Goal: Transaction & Acquisition: Obtain resource

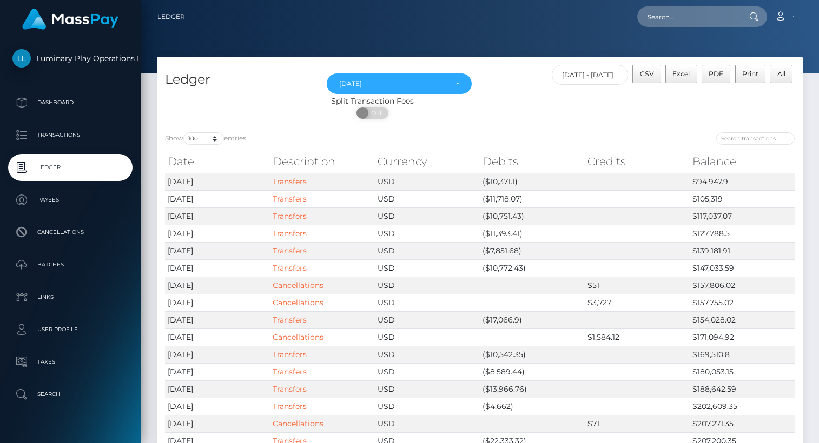
select select "Aug 2025"
select select "100"
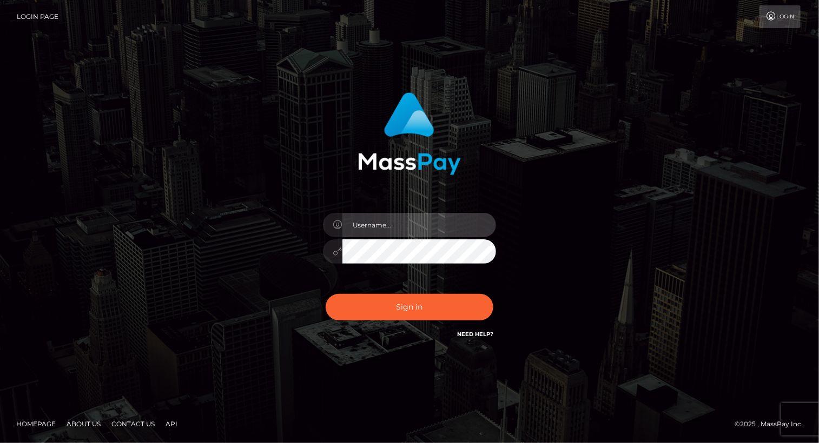
click at [404, 227] on input "text" at bounding box center [419, 225] width 154 height 24
type input "Arlene.luminaryplay"
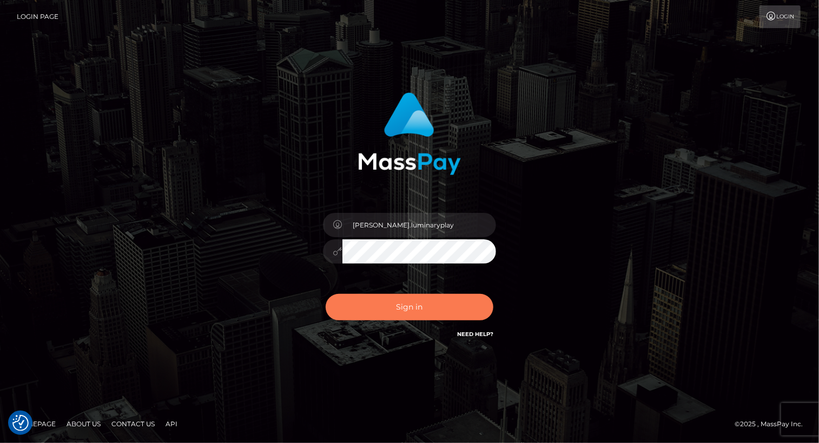
click at [427, 304] on button "Sign in" at bounding box center [410, 307] width 168 height 26
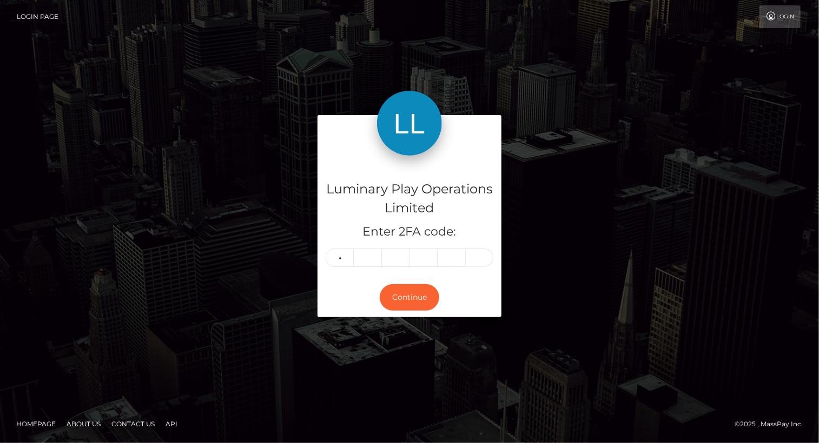
type input "5"
type input "8"
type input "4"
type input "9"
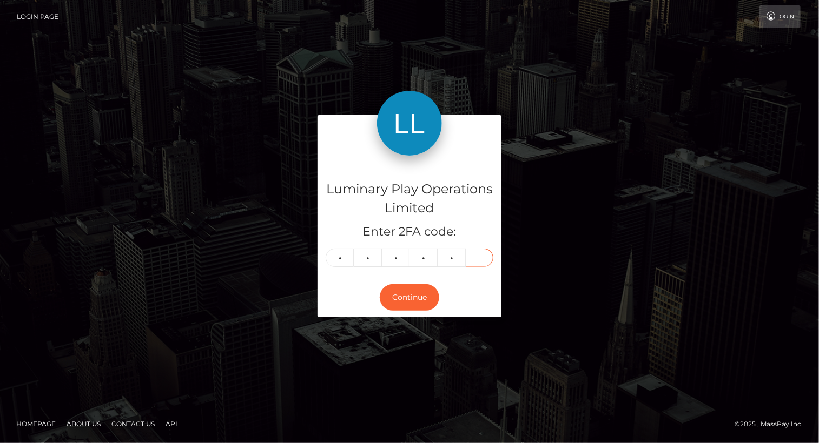
type input "3"
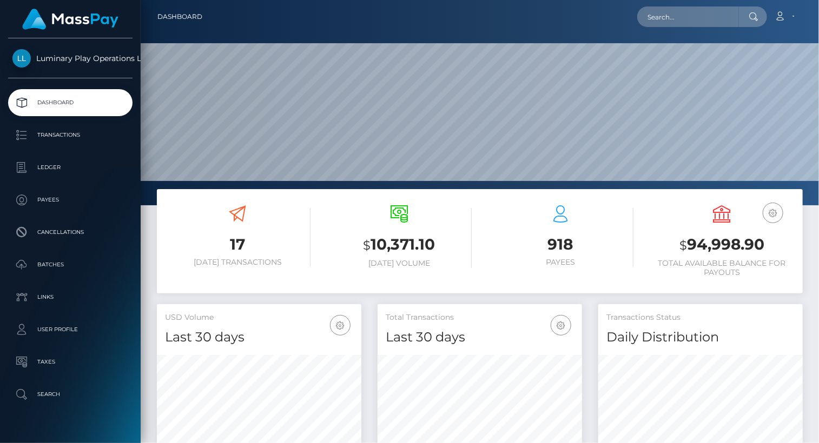
scroll to position [191, 204]
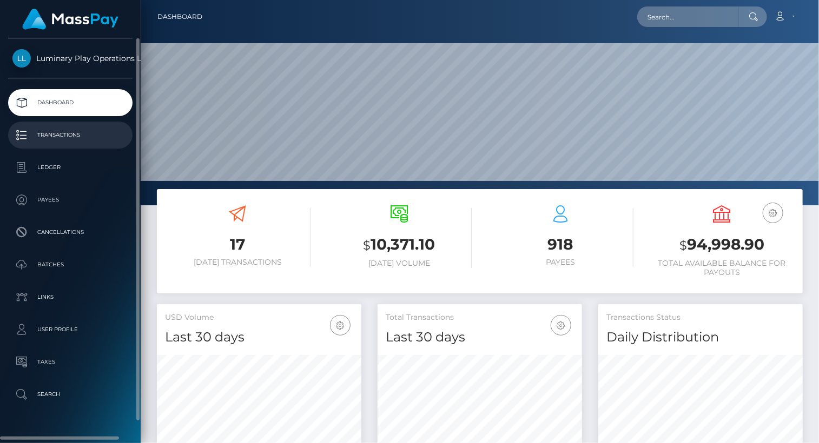
click at [70, 135] on p "Transactions" at bounding box center [70, 135] width 116 height 16
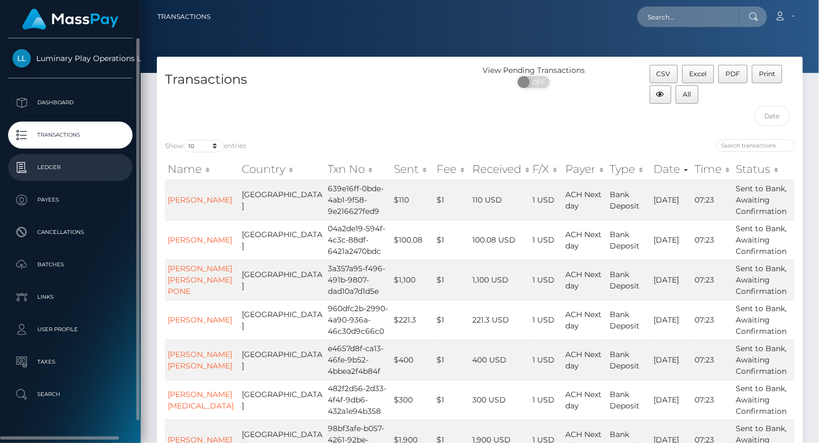
click at [67, 168] on p "Ledger" at bounding box center [70, 168] width 116 height 16
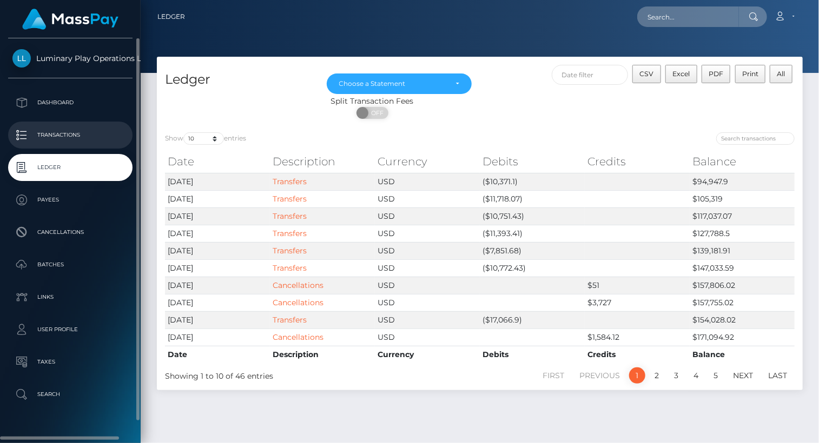
click at [63, 136] on p "Transactions" at bounding box center [70, 135] width 116 height 16
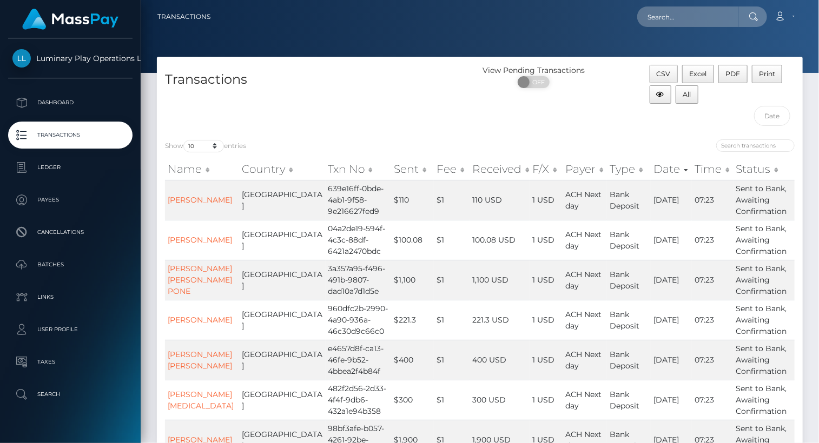
click at [465, 119] on div "Transactions" at bounding box center [318, 98] width 323 height 67
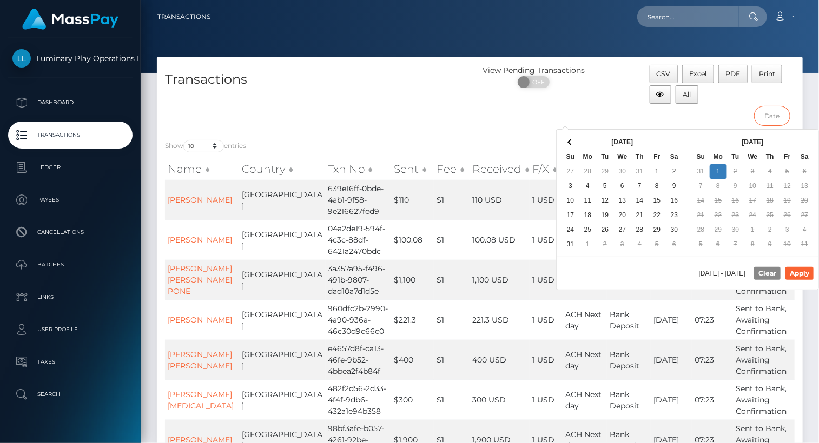
click at [773, 116] on input "text" at bounding box center [772, 116] width 36 height 20
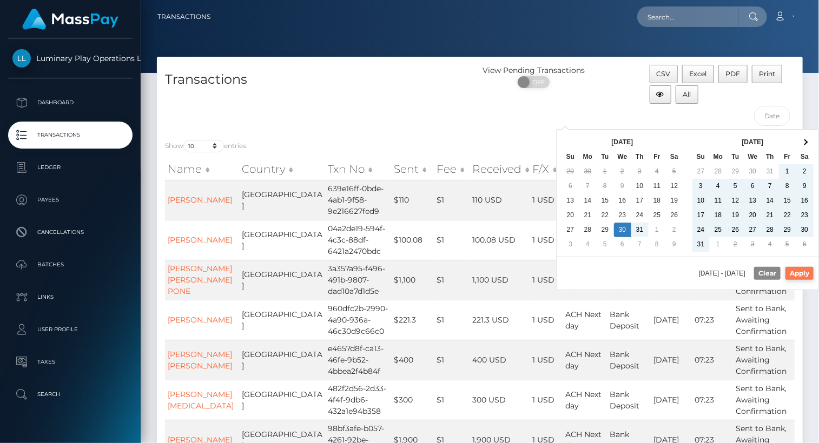
click at [807, 273] on button "Apply" at bounding box center [799, 273] width 28 height 13
type input "07/30/2025 - 09/01/2025"
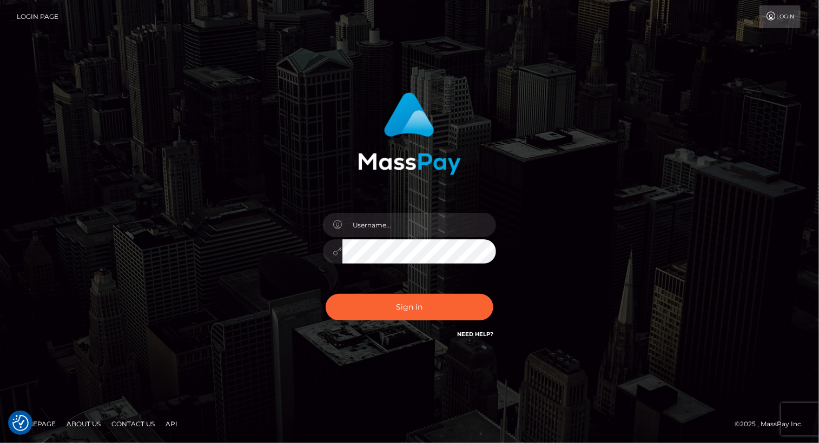
click at [593, 173] on div "Sign in" at bounding box center [409, 221] width 617 height 275
click at [399, 222] on input "text" at bounding box center [419, 225] width 154 height 24
type input "Arlene.luminaryplay"
click at [326, 294] on button "Sign in" at bounding box center [410, 307] width 168 height 26
click at [422, 233] on input "text" at bounding box center [419, 225] width 154 height 24
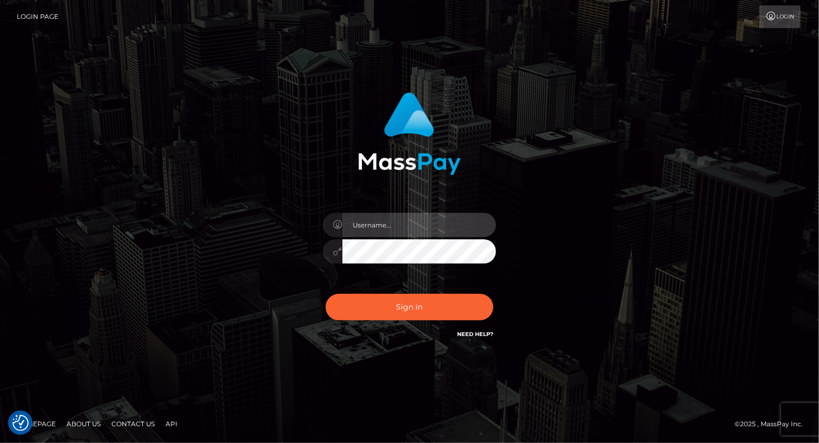
type input "Arlene.luminaryplay"
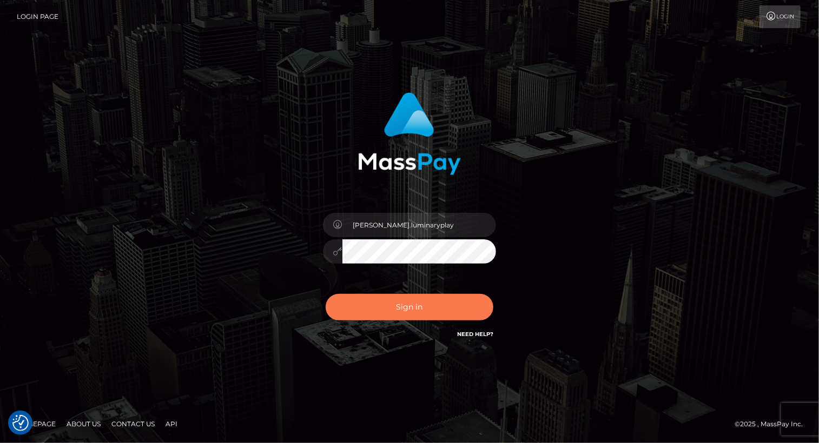
click at [468, 303] on button "Sign in" at bounding box center [410, 307] width 168 height 26
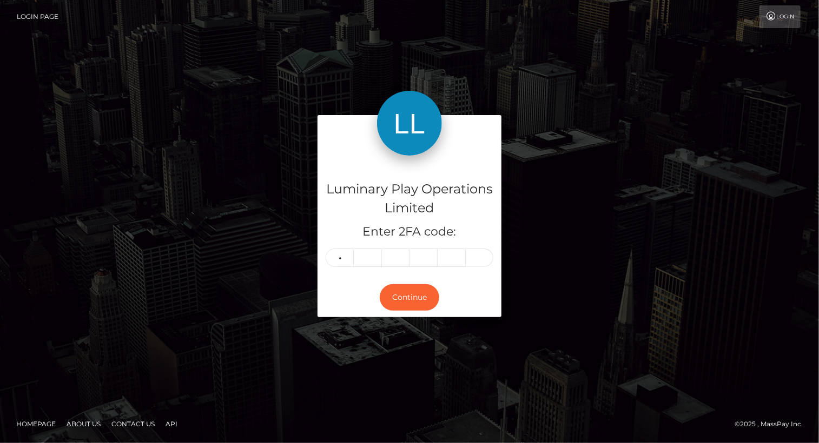
type input "9"
type input "1"
type input "3"
type input "1"
type input "0"
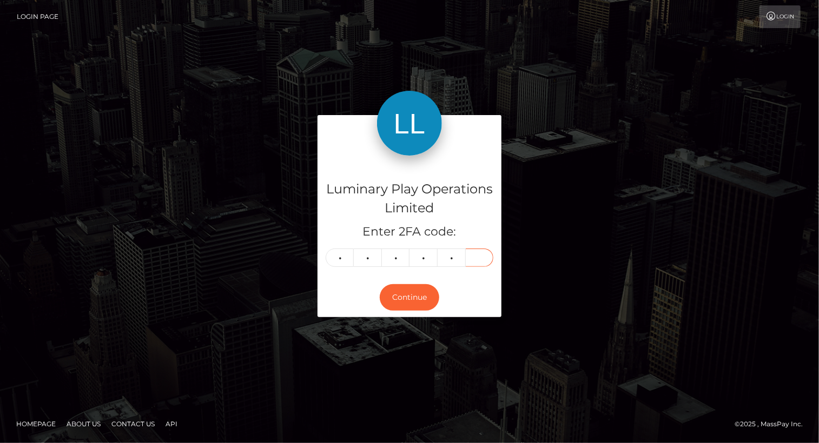
type input "8"
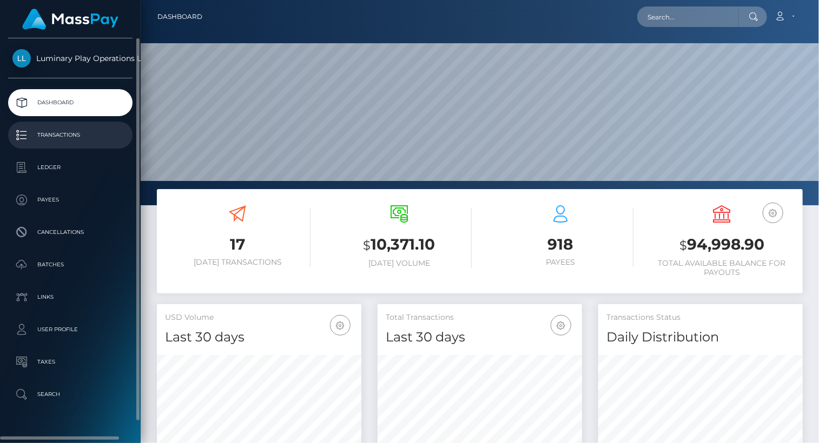
scroll to position [191, 204]
click at [70, 135] on p "Transactions" at bounding box center [70, 135] width 116 height 16
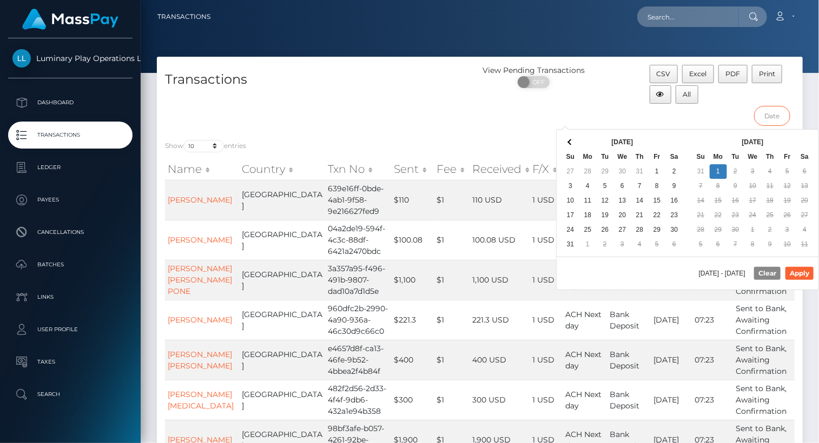
click at [777, 118] on input "text" at bounding box center [772, 116] width 36 height 20
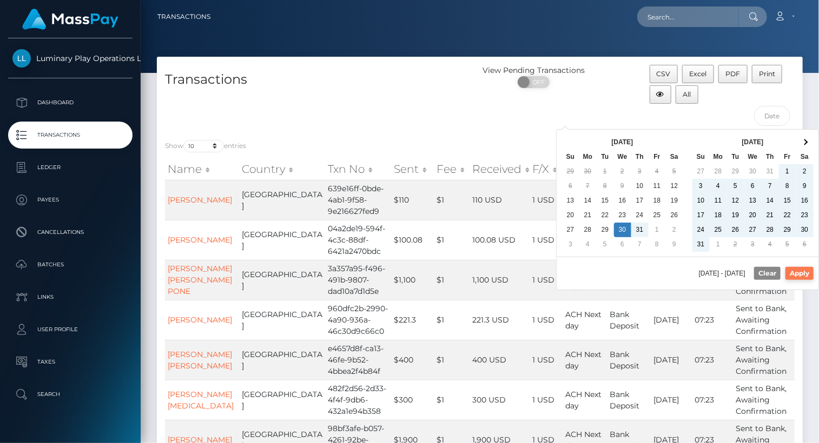
click at [807, 272] on button "Apply" at bounding box center [799, 273] width 28 height 13
type input "07/30/2025 - 09/01/2025"
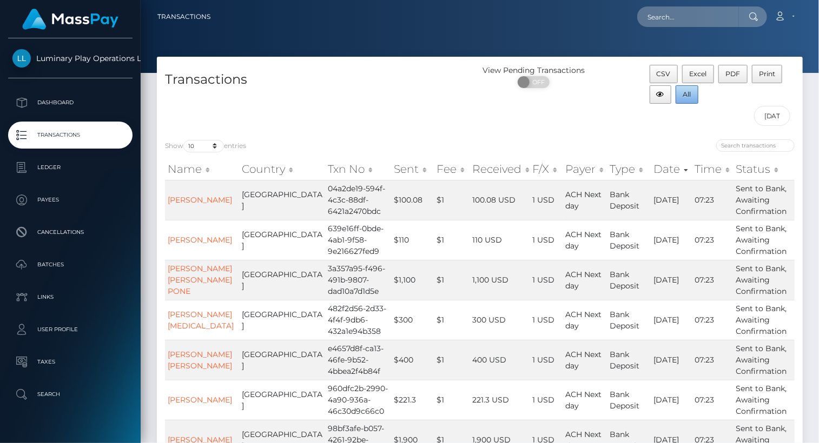
click at [690, 92] on span "All" at bounding box center [687, 94] width 8 height 8
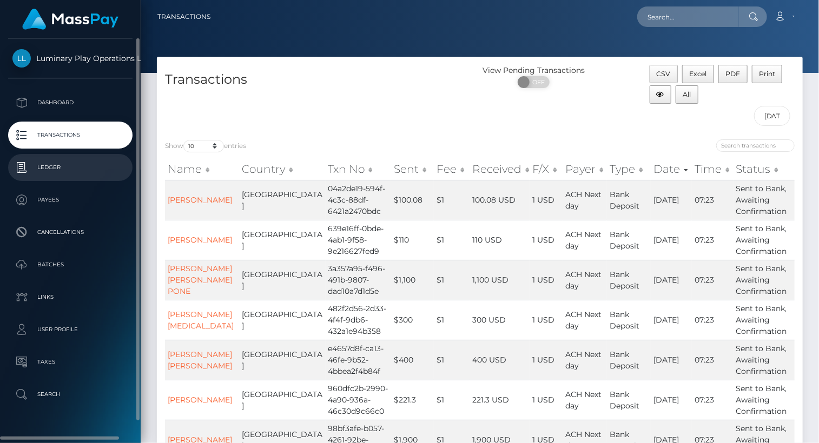
click at [62, 167] on p "Ledger" at bounding box center [70, 168] width 116 height 16
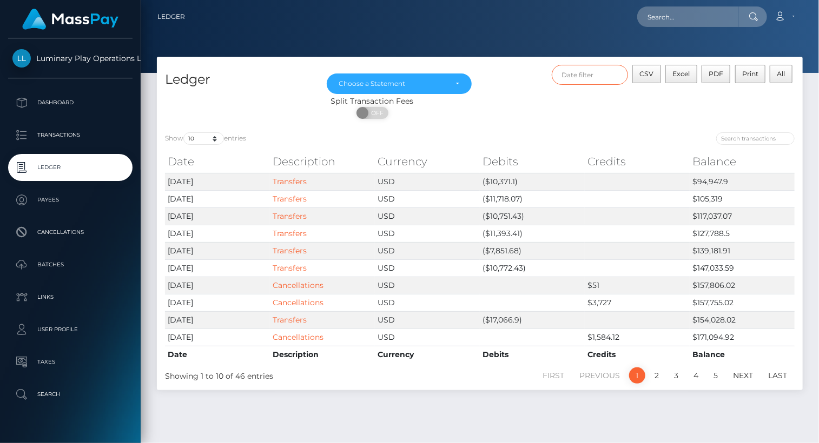
click at [592, 76] on input "text" at bounding box center [590, 75] width 77 height 20
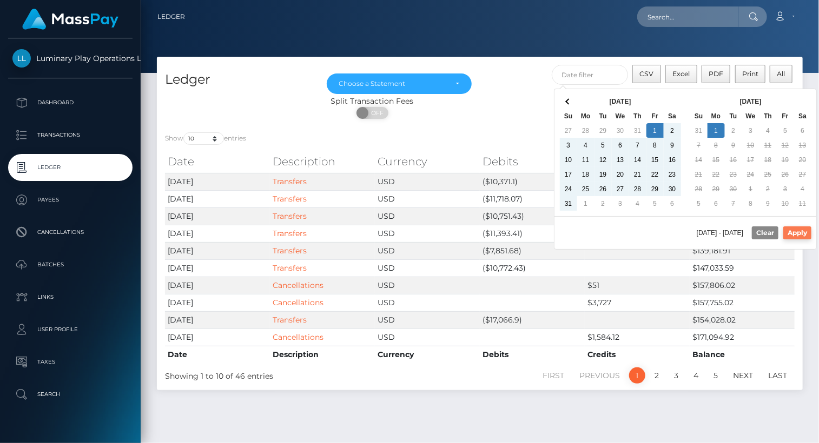
click at [805, 229] on button "Apply" at bounding box center [797, 233] width 28 height 13
type input "08/01/2025 - 09/01/2025"
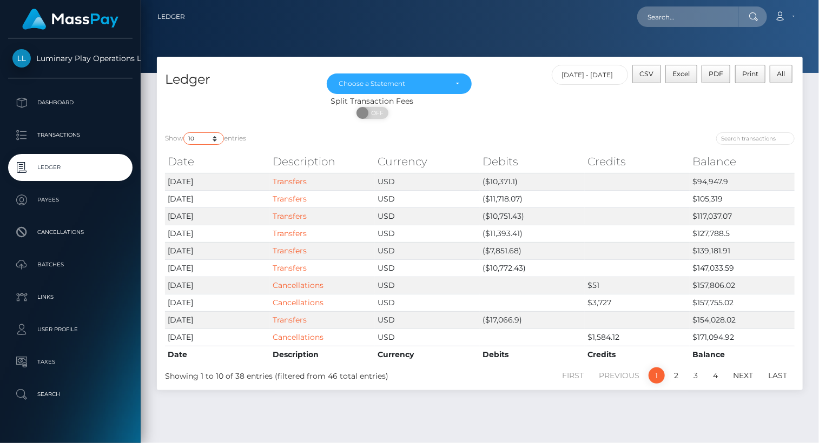
click at [201, 141] on select "10 25 50 100 250" at bounding box center [203, 138] width 41 height 12
select select "100"
click at [184, 133] on select "10 25 50 100 250" at bounding box center [203, 138] width 41 height 12
click at [653, 75] on span "CSV" at bounding box center [647, 74] width 14 height 8
click at [458, 85] on div "Choose a Statement" at bounding box center [399, 83] width 121 height 9
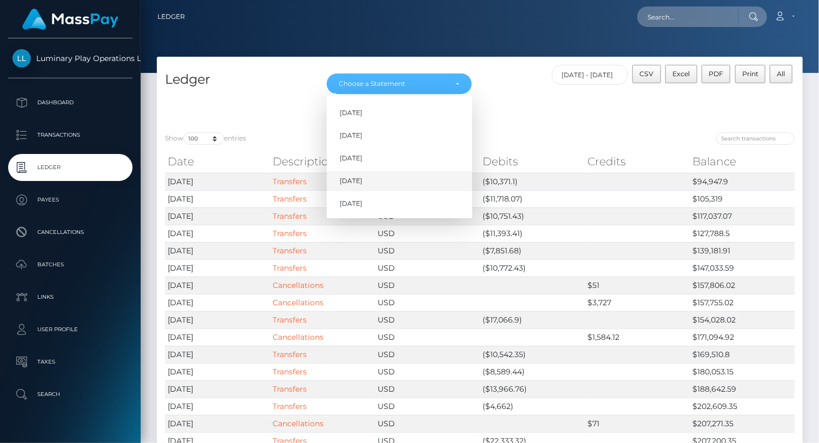
click at [350, 185] on span "Aug 2025" at bounding box center [351, 181] width 23 height 10
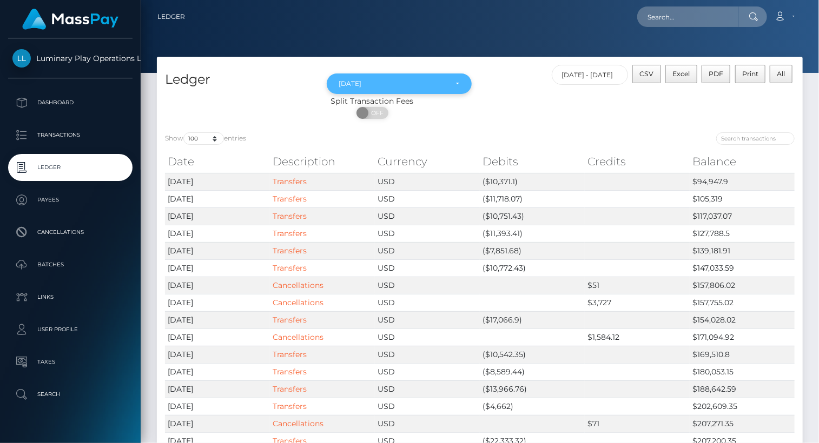
click at [459, 84] on div "Aug 2025" at bounding box center [399, 83] width 121 height 9
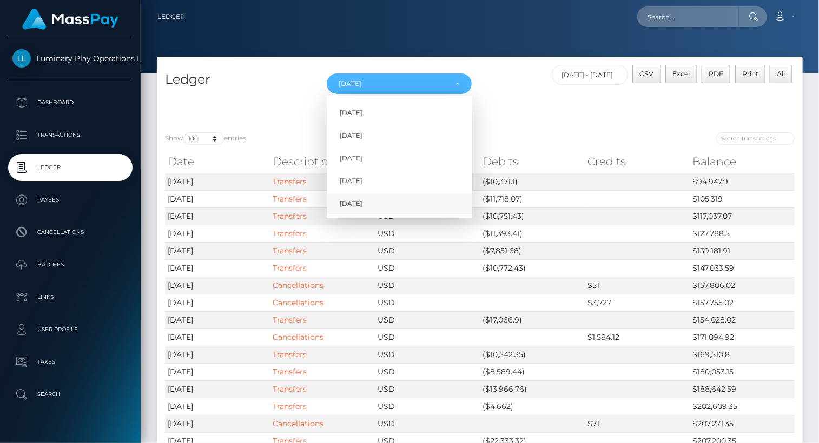
click at [375, 205] on link "Sep 2025" at bounding box center [399, 204] width 145 height 20
select select "Sep 2025"
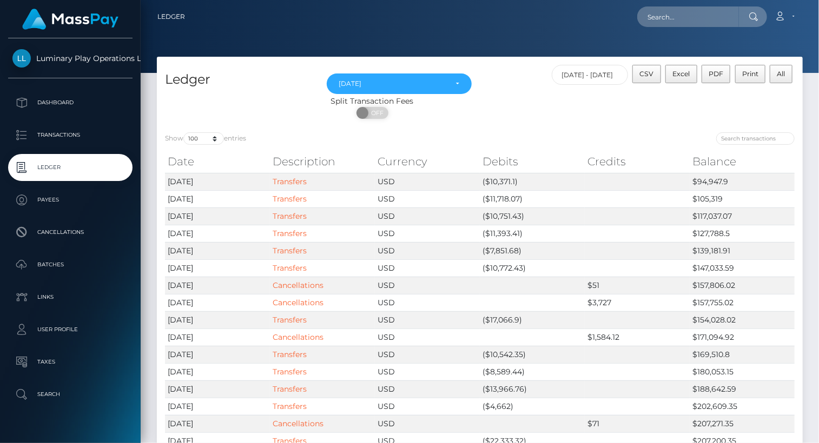
click at [514, 32] on nav "Ledger Loading... Loading..." at bounding box center [480, 17] width 678 height 34
click at [653, 75] on span "CSV" at bounding box center [647, 74] width 14 height 8
